Goal: Check status: Check status

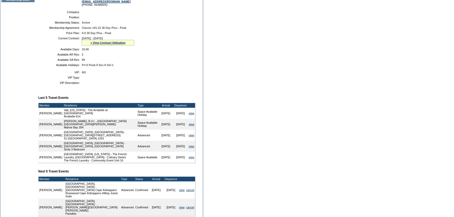
scroll to position [52, 0]
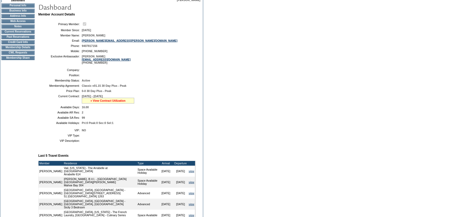
click at [106, 101] on link "» View Contract Utilization" at bounding box center [107, 100] width 35 height 3
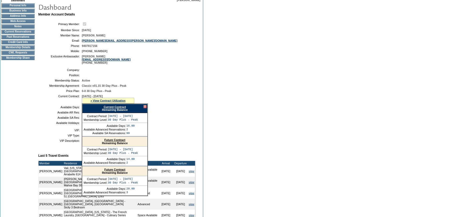
click at [110, 107] on link "Current Contract" at bounding box center [115, 106] width 22 height 3
click at [145, 107] on div at bounding box center [144, 106] width 3 height 3
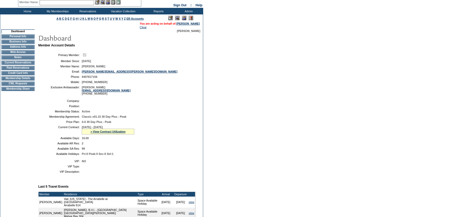
scroll to position [0, 0]
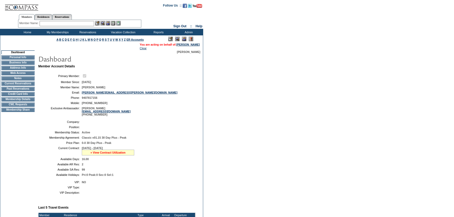
click at [105, 154] on link "» View Contract Utilization" at bounding box center [107, 152] width 35 height 3
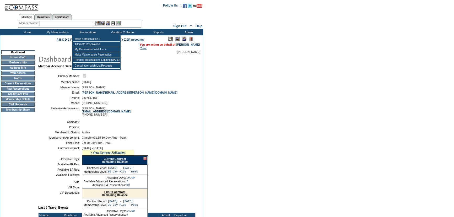
click at [90, 24] on input "text" at bounding box center [67, 23] width 55 height 5
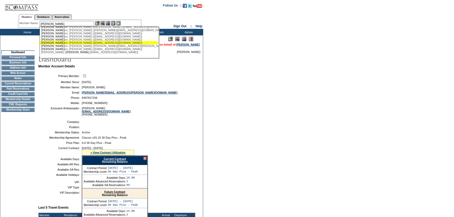
scroll to position [53, 0]
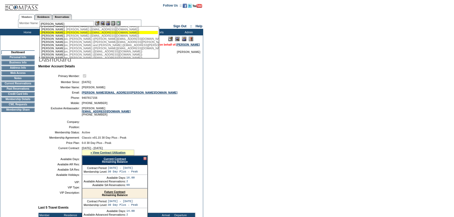
click at [80, 34] on div "[PERSON_NAME] ([EMAIL_ADDRESS][DOMAIN_NAME])" at bounding box center [98, 32] width 115 height 3
type input "[PERSON_NAME] ([EMAIL_ADDRESS][DOMAIN_NAME])"
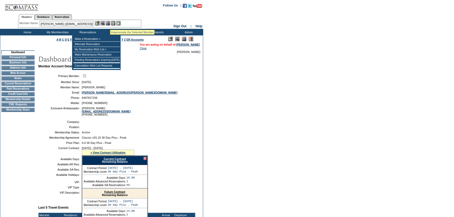
click at [110, 23] on img at bounding box center [108, 23] width 4 height 4
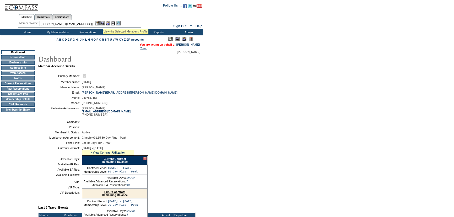
click at [103, 22] on img at bounding box center [102, 23] width 4 height 4
